Goal: Transaction & Acquisition: Download file/media

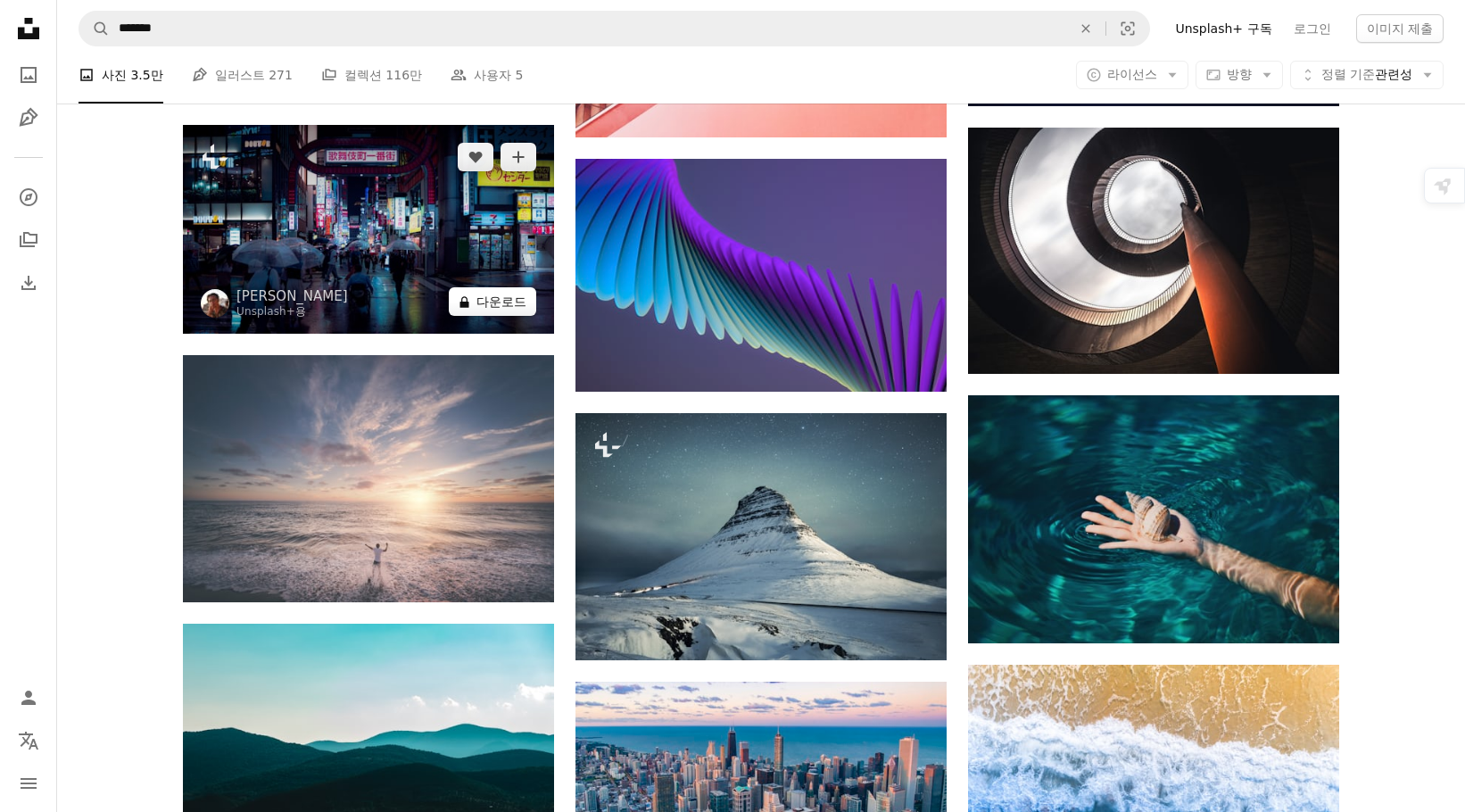
scroll to position [22819, 0]
click at [476, 301] on button "A lock 다운로드" at bounding box center [492, 301] width 87 height 28
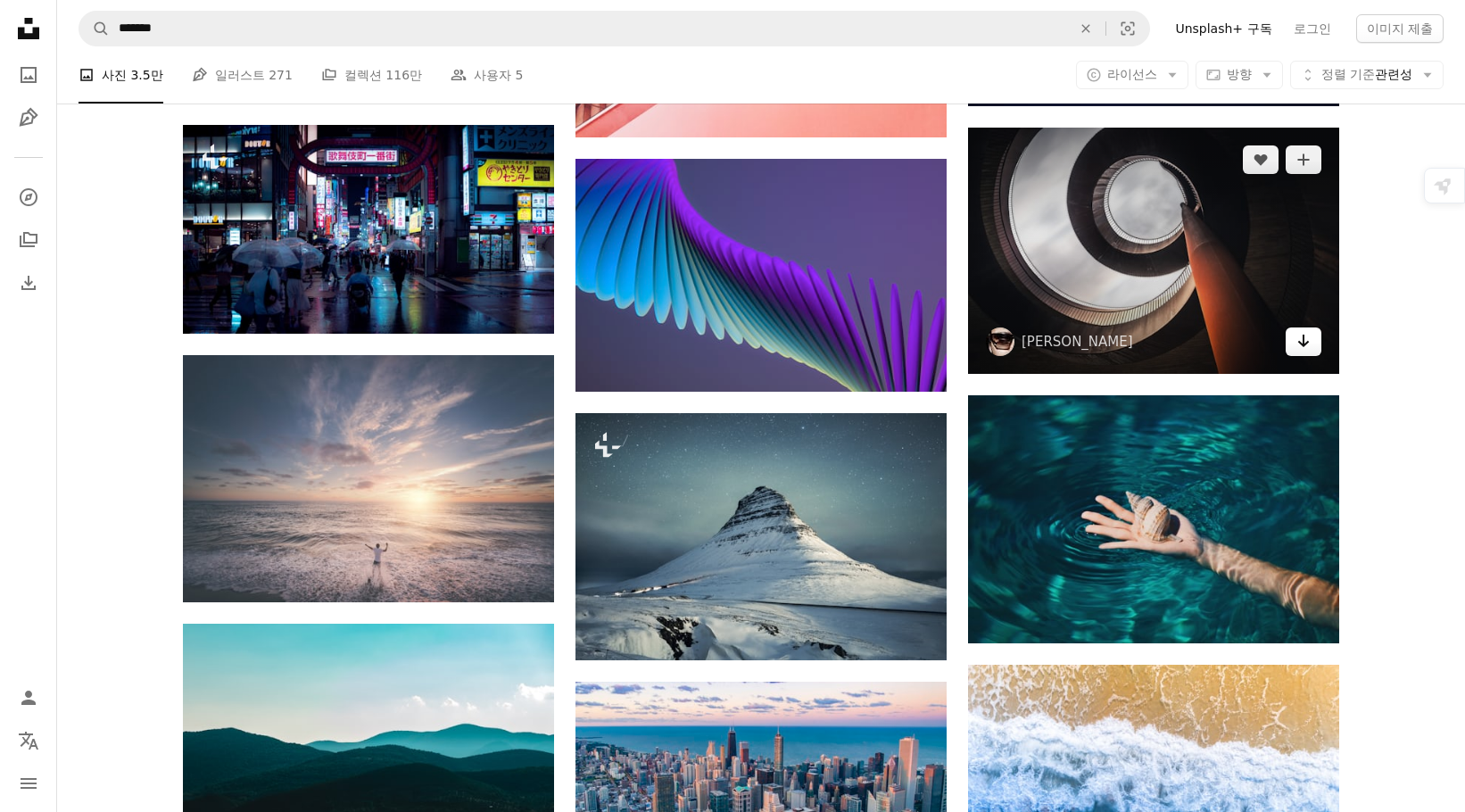
click at [1303, 342] on icon "다운로드" at bounding box center [1304, 341] width 12 height 13
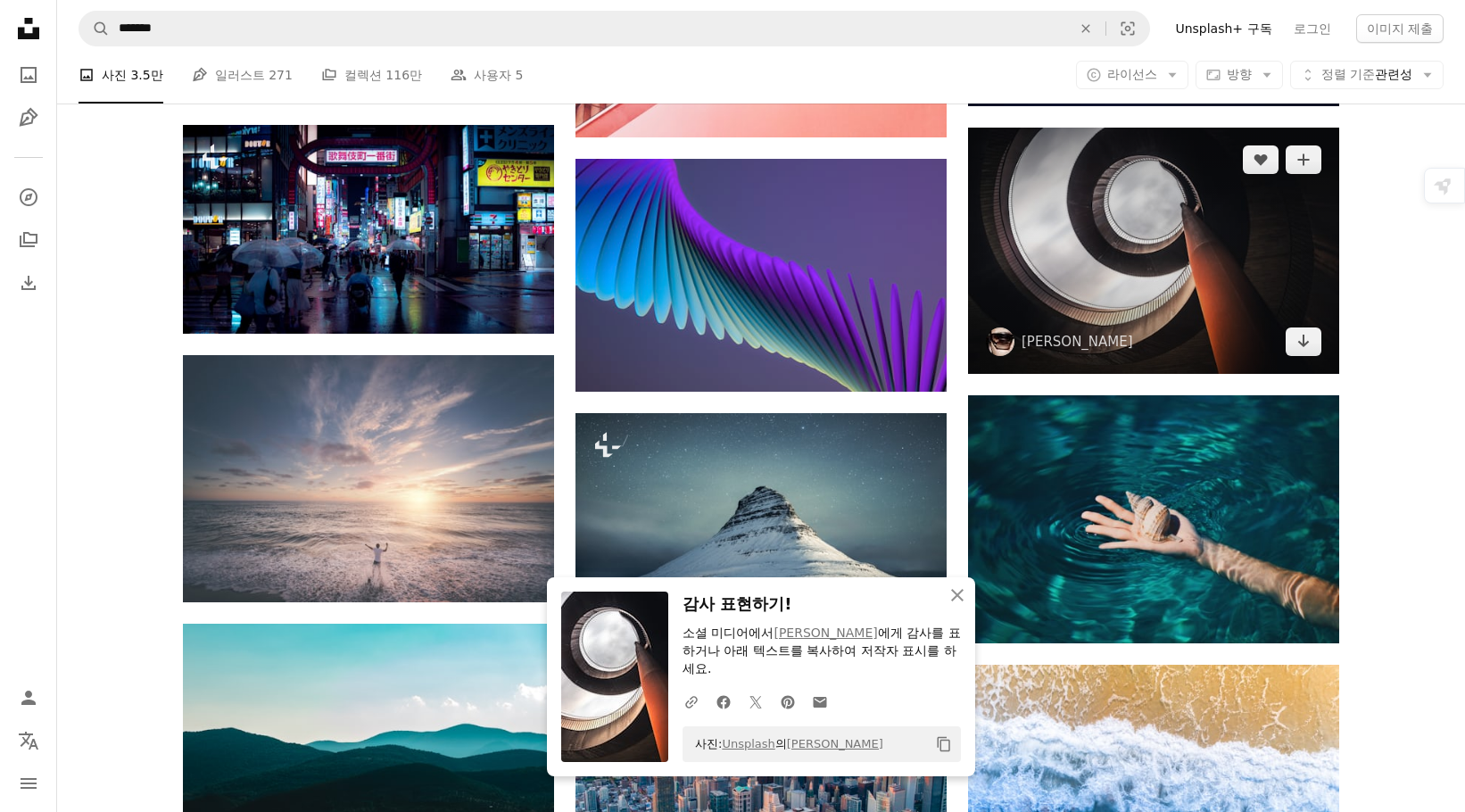
scroll to position [23266, 0]
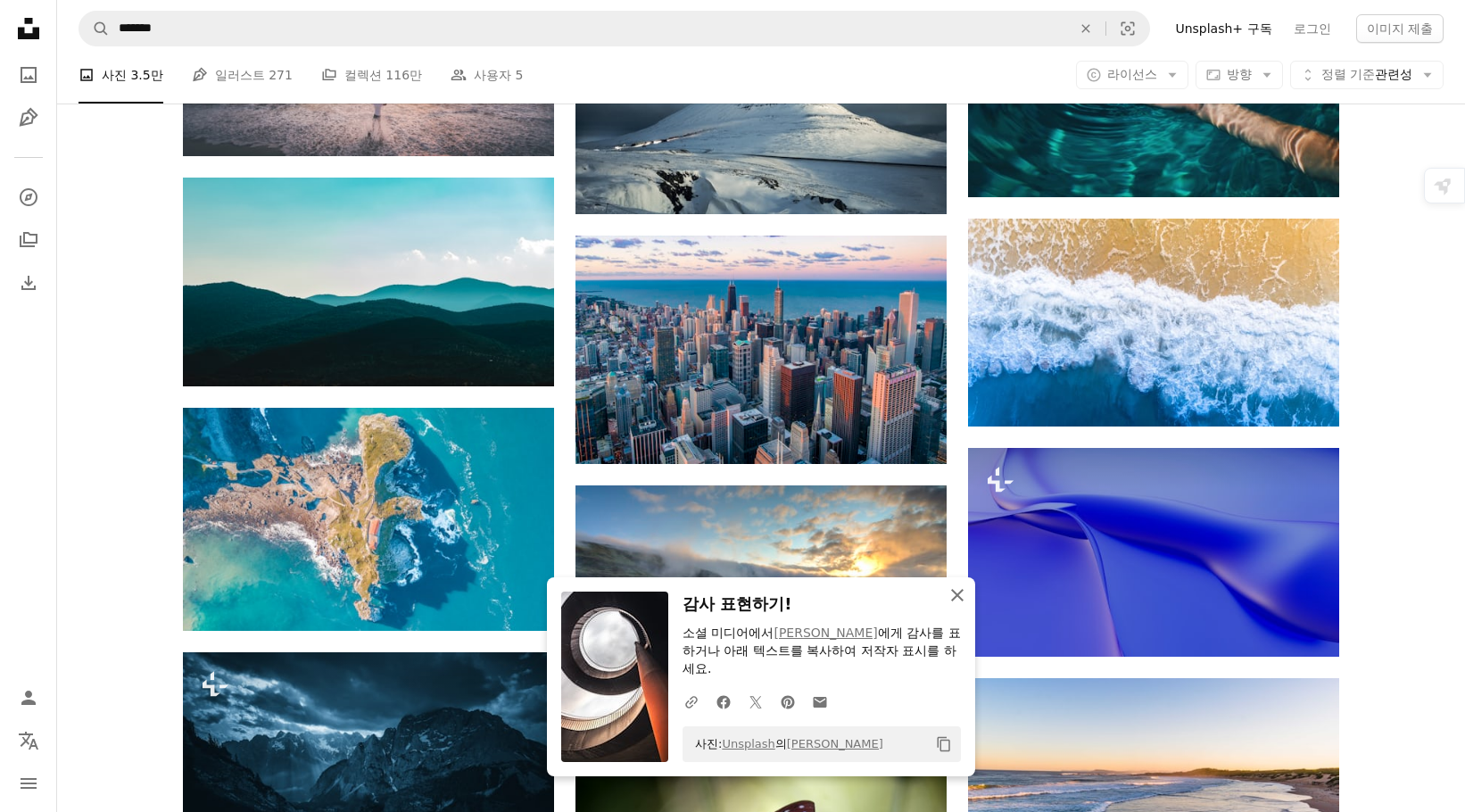
click at [955, 596] on icon "button" at bounding box center [957, 595] width 13 height 13
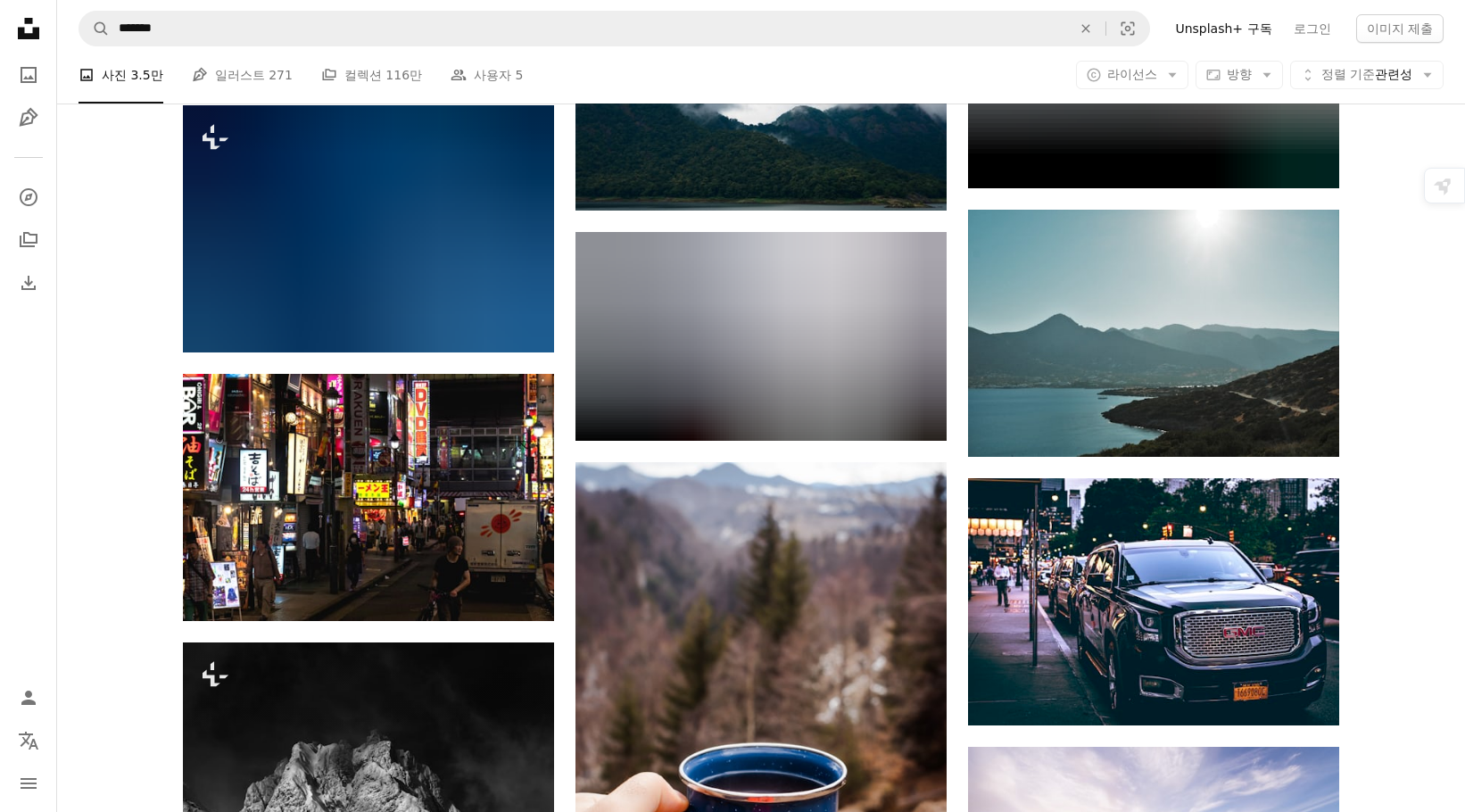
scroll to position [66439, 0]
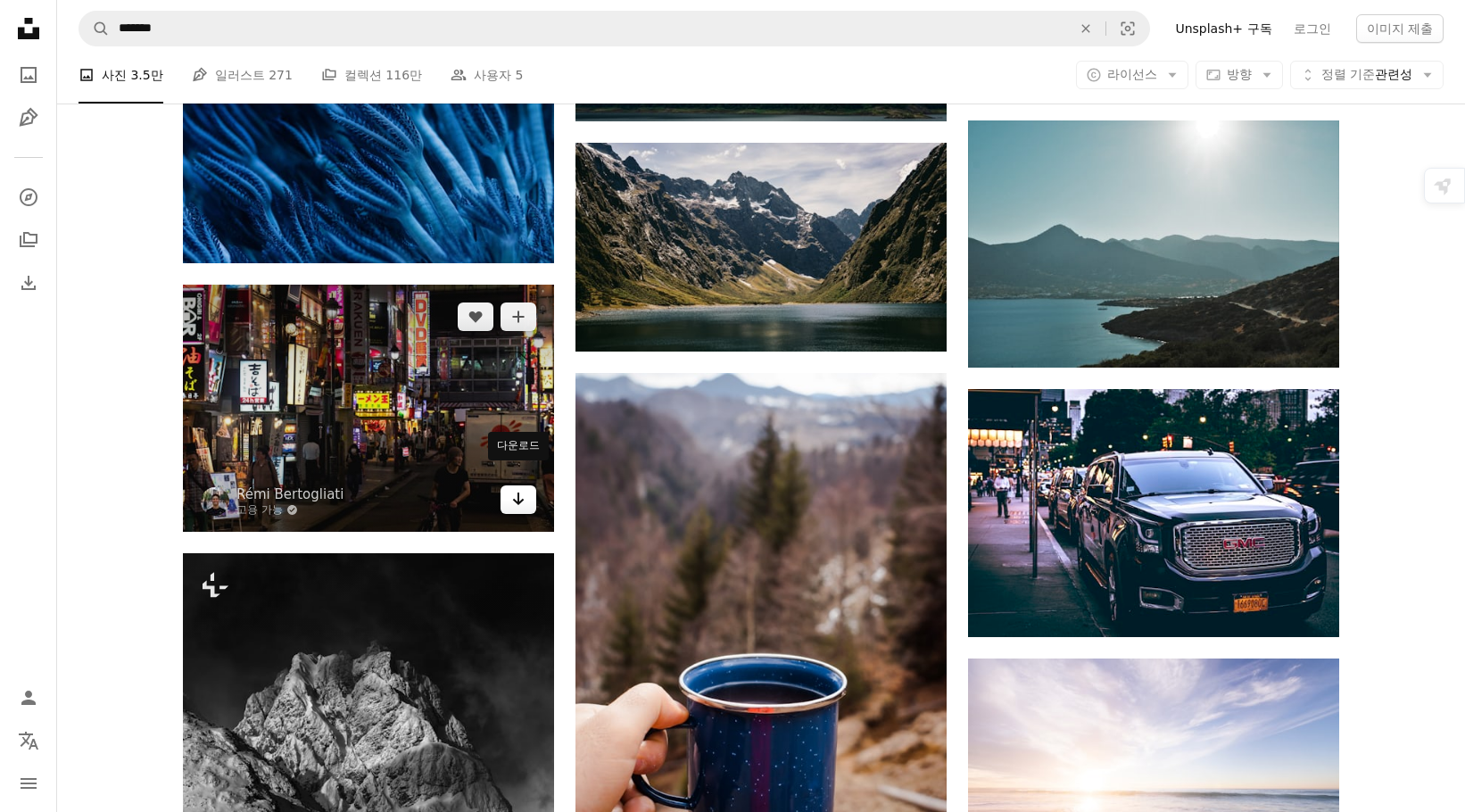
click at [517, 493] on icon "다운로드" at bounding box center [519, 499] width 12 height 13
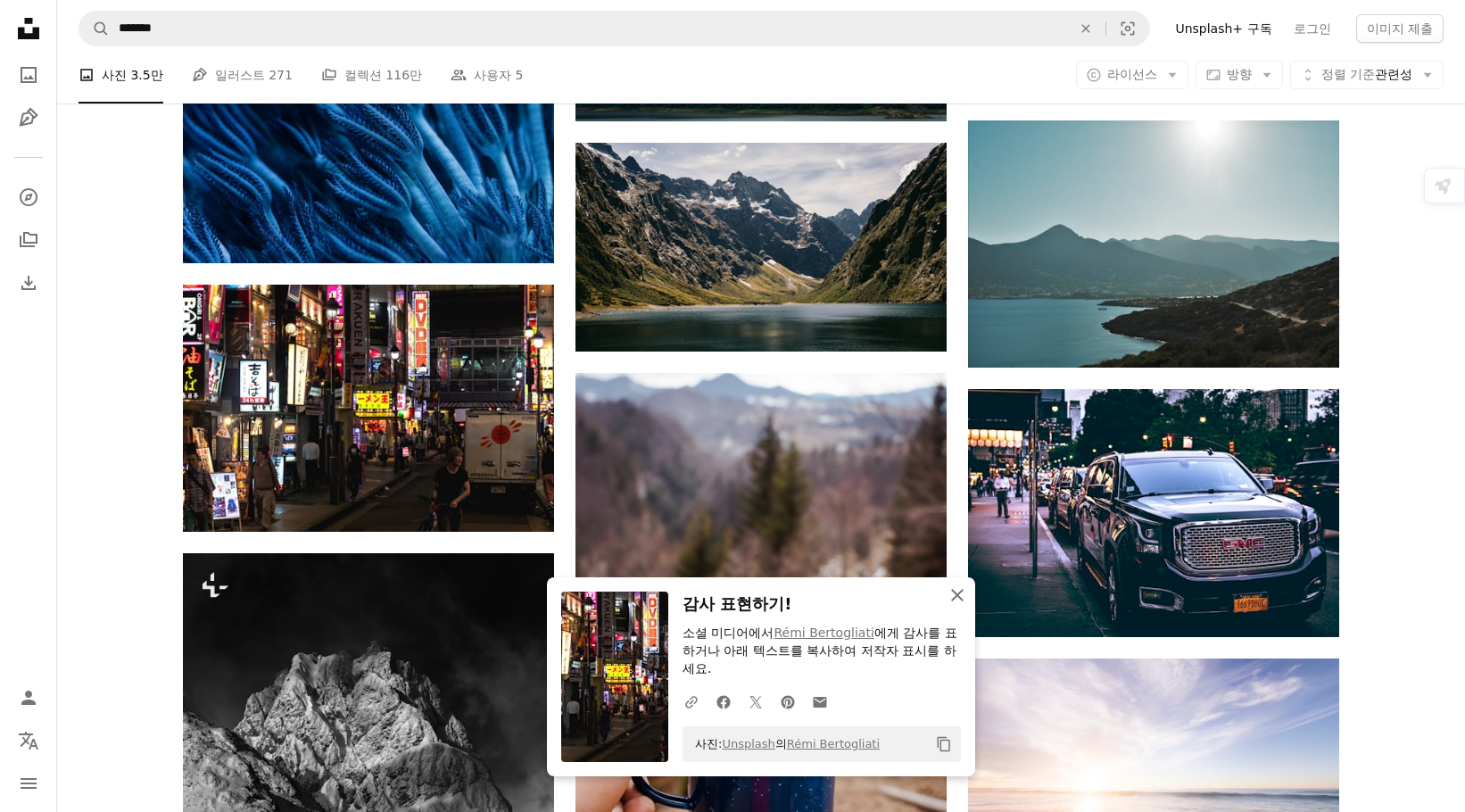
click at [958, 595] on icon "button" at bounding box center [957, 595] width 13 height 13
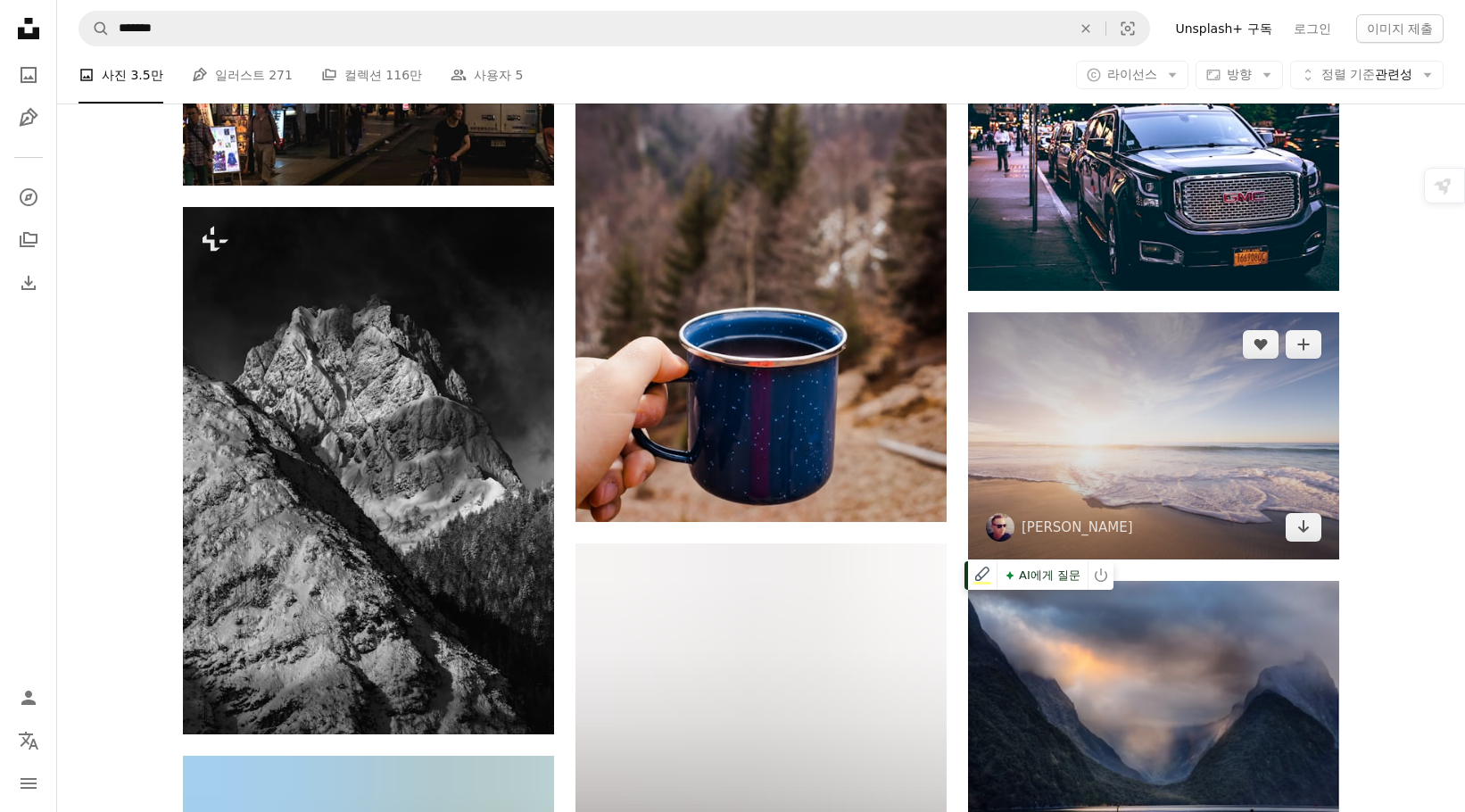
scroll to position [67063, 0]
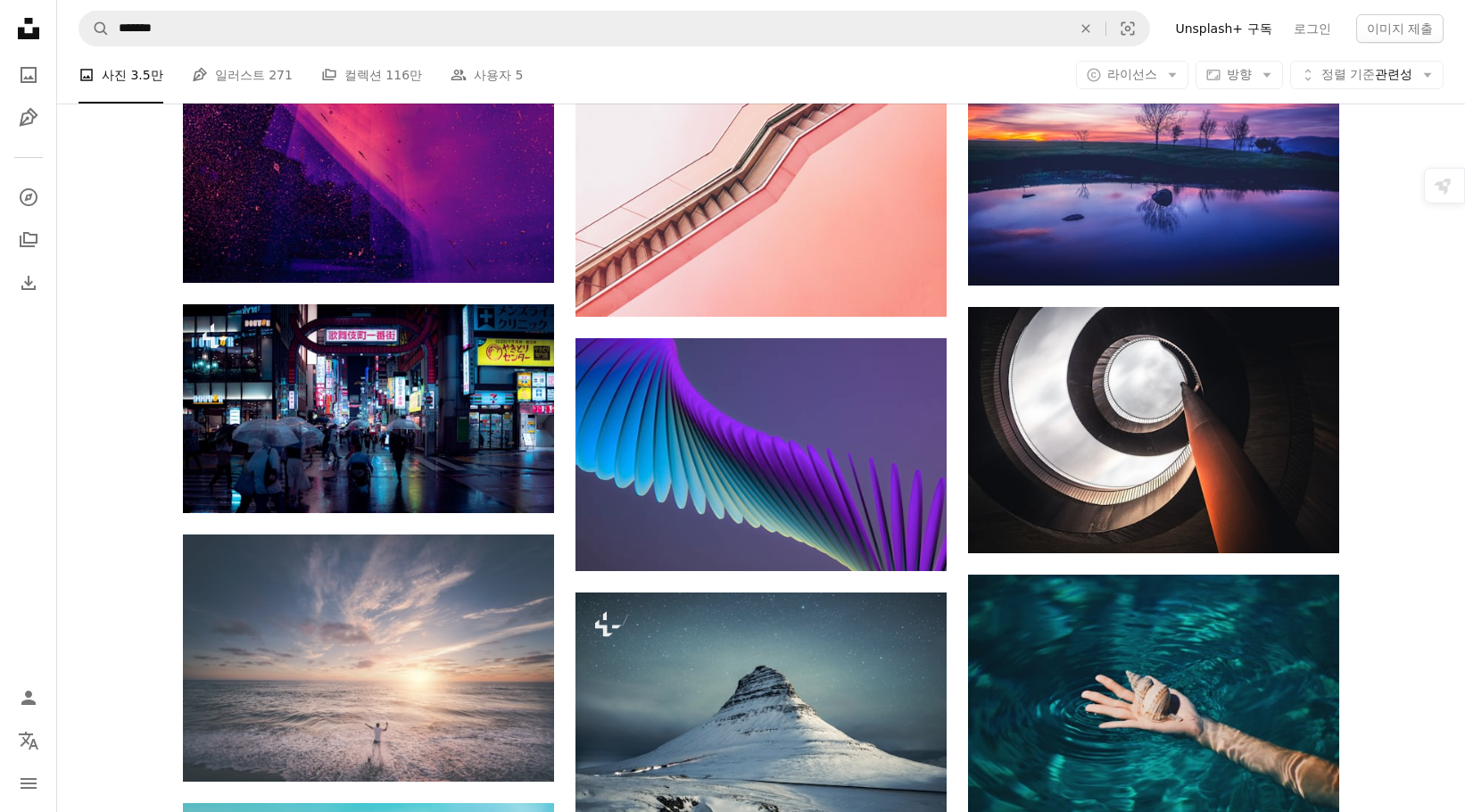
scroll to position [22602, 0]
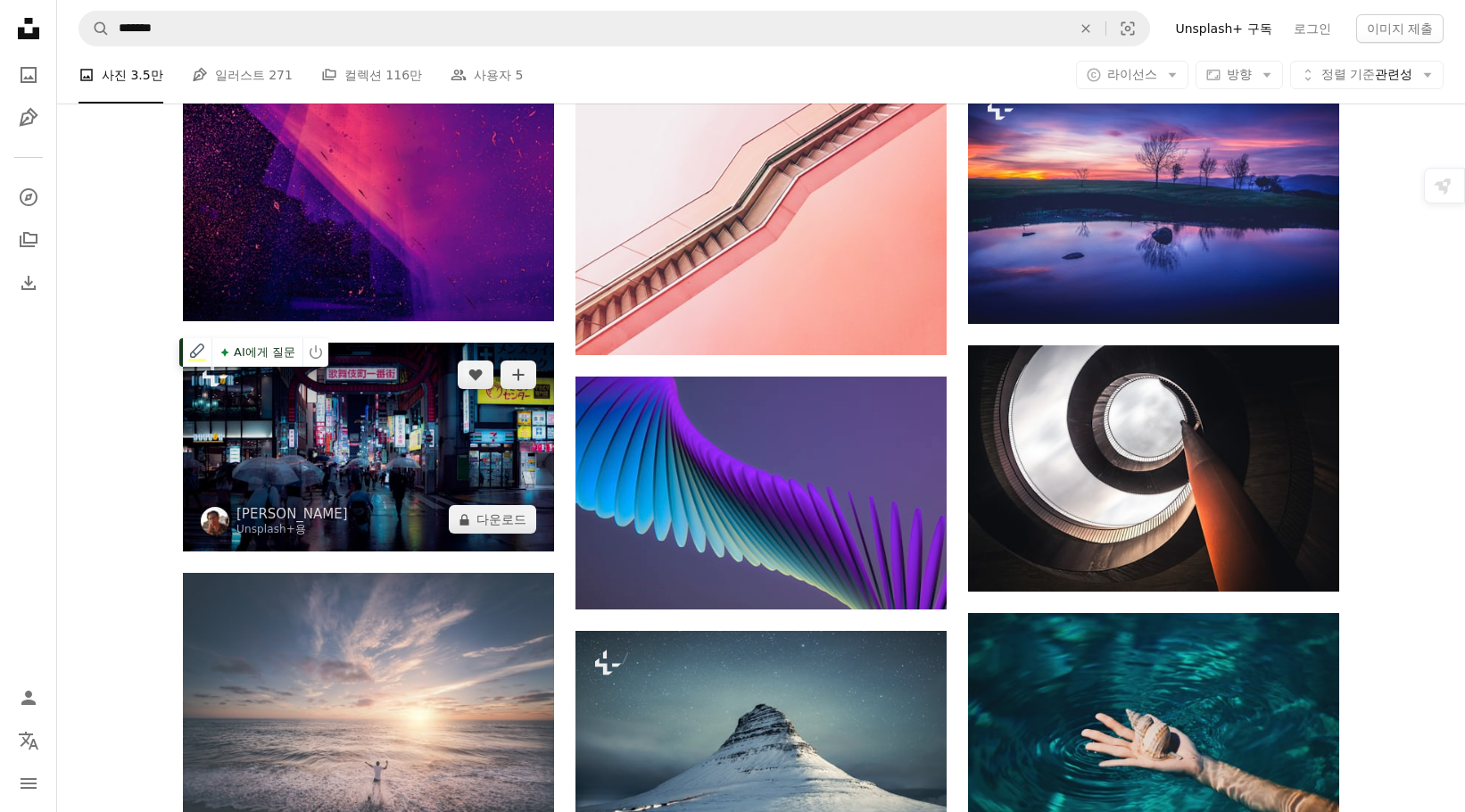
click at [364, 455] on img at bounding box center [368, 446] width 371 height 208
click at [354, 453] on img at bounding box center [368, 446] width 371 height 208
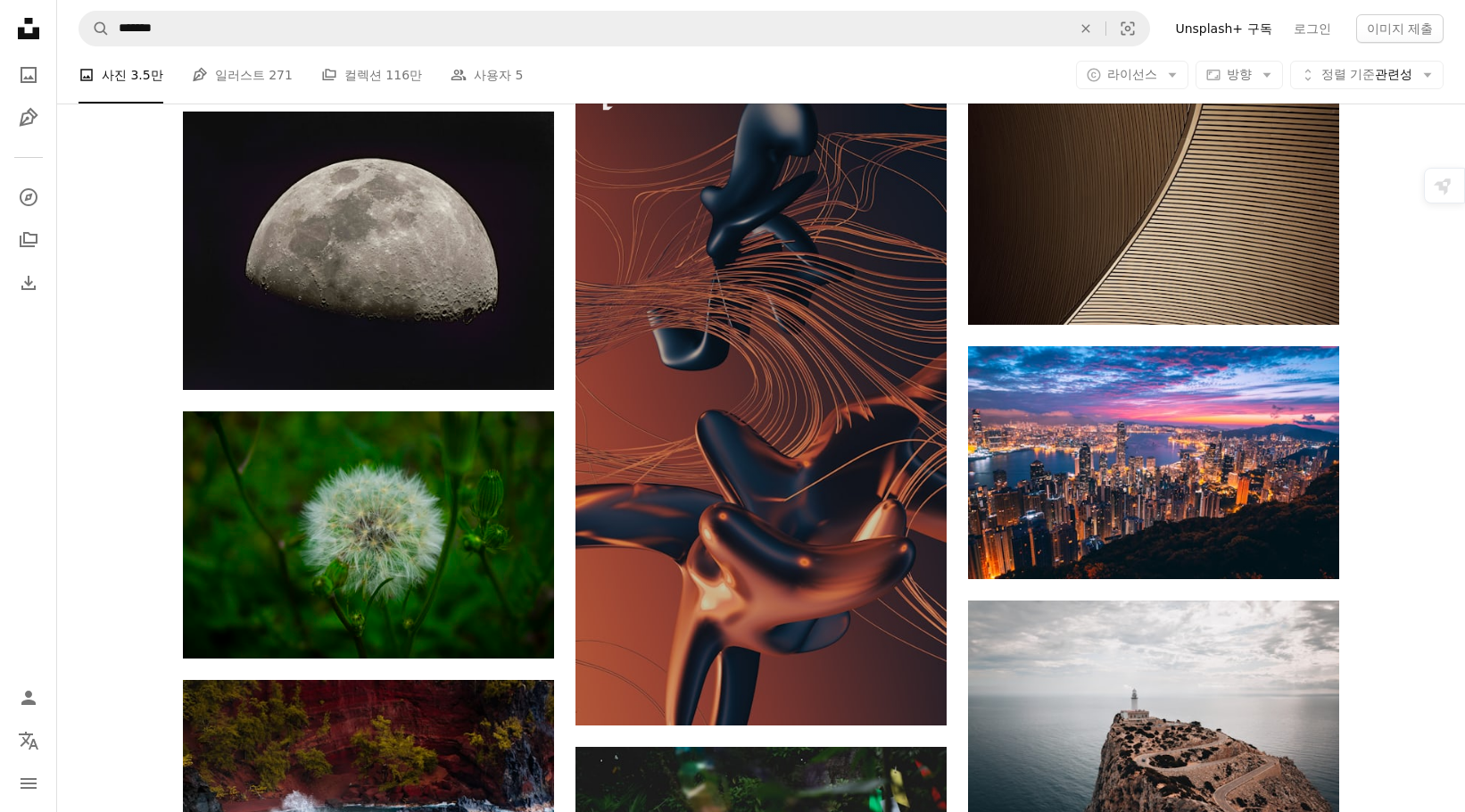
scroll to position [12433, 0]
